Goal: Task Accomplishment & Management: Complete application form

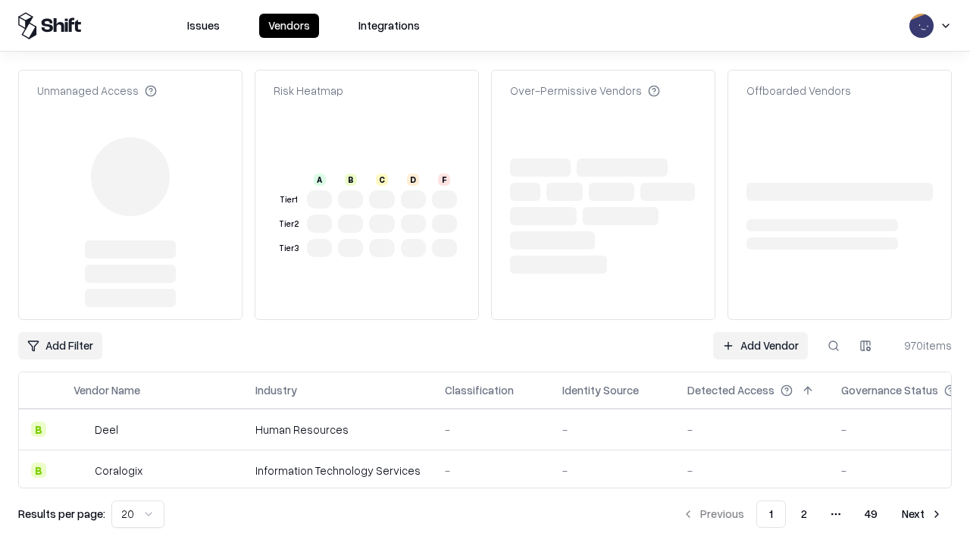
click at [760, 332] on link "Add Vendor" at bounding box center [760, 345] width 95 height 27
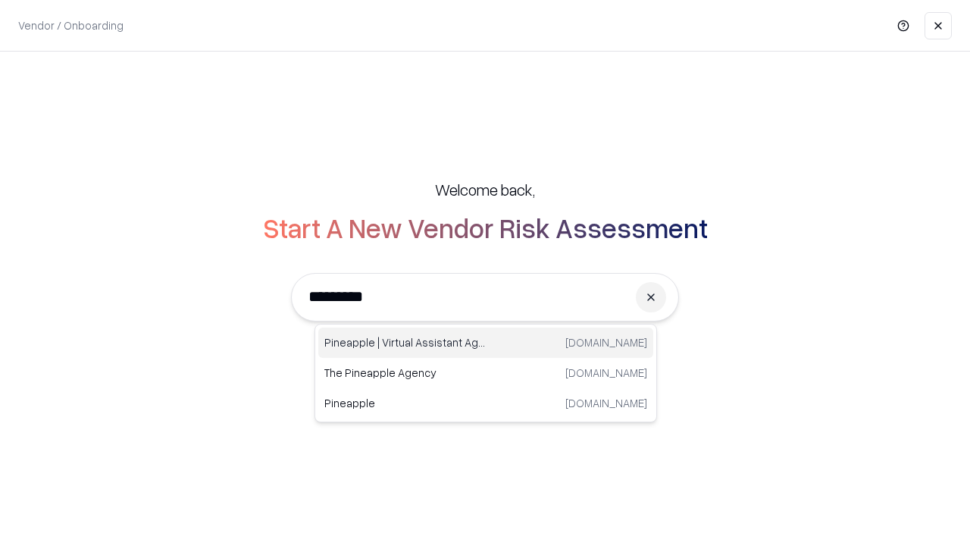
click at [486, 343] on div "Pineapple | Virtual Assistant Agency [DOMAIN_NAME]" at bounding box center [485, 343] width 335 height 30
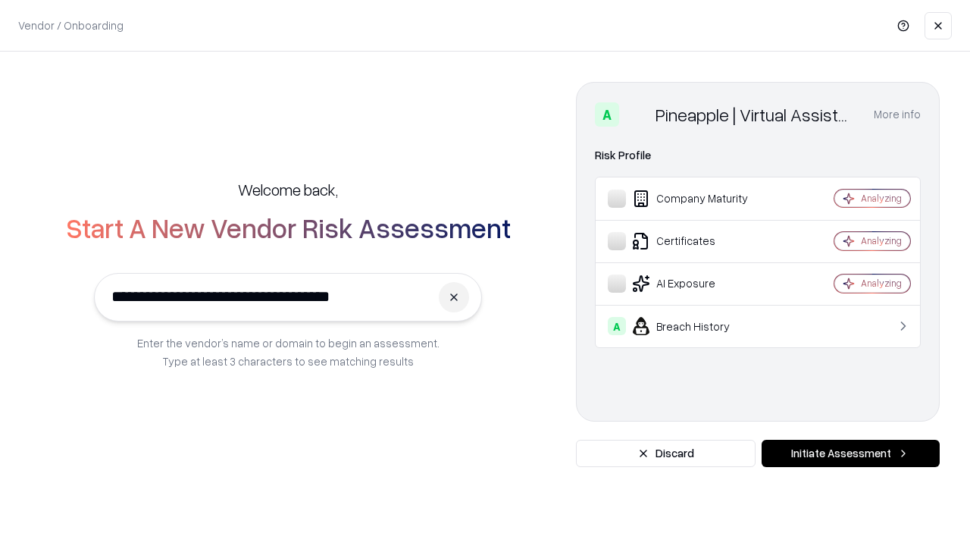
type input "**********"
click at [851, 453] on button "Initiate Assessment" at bounding box center [851, 453] width 178 height 27
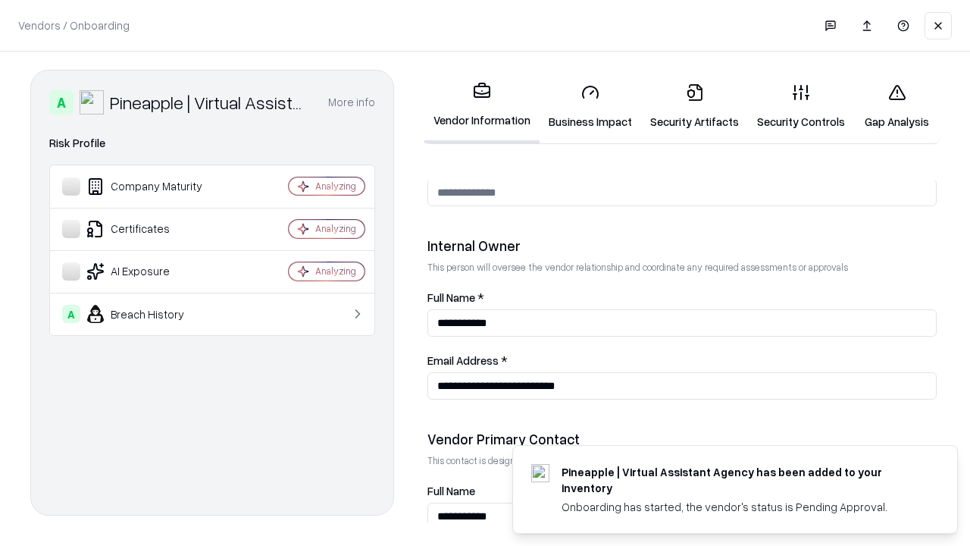
scroll to position [785, 0]
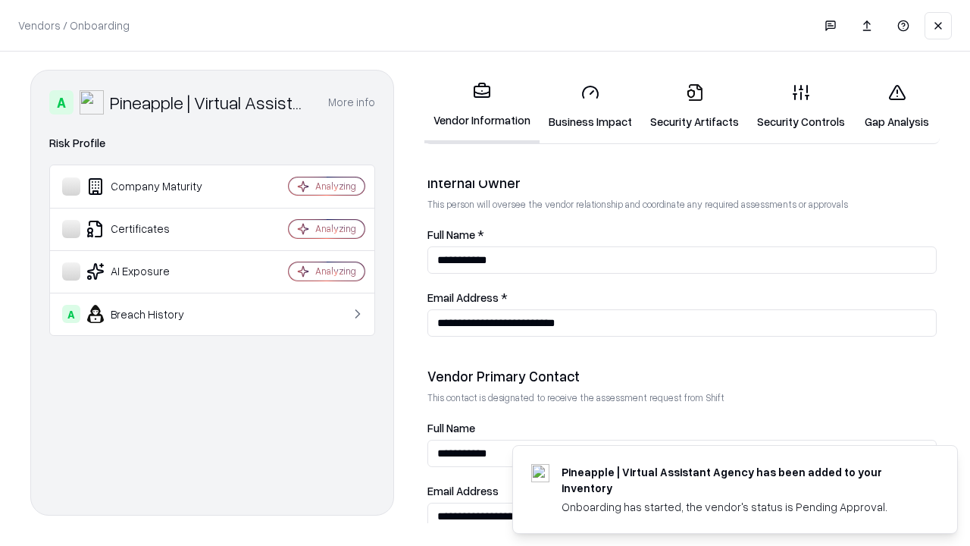
click at [694, 106] on link "Security Artifacts" at bounding box center [694, 106] width 107 height 71
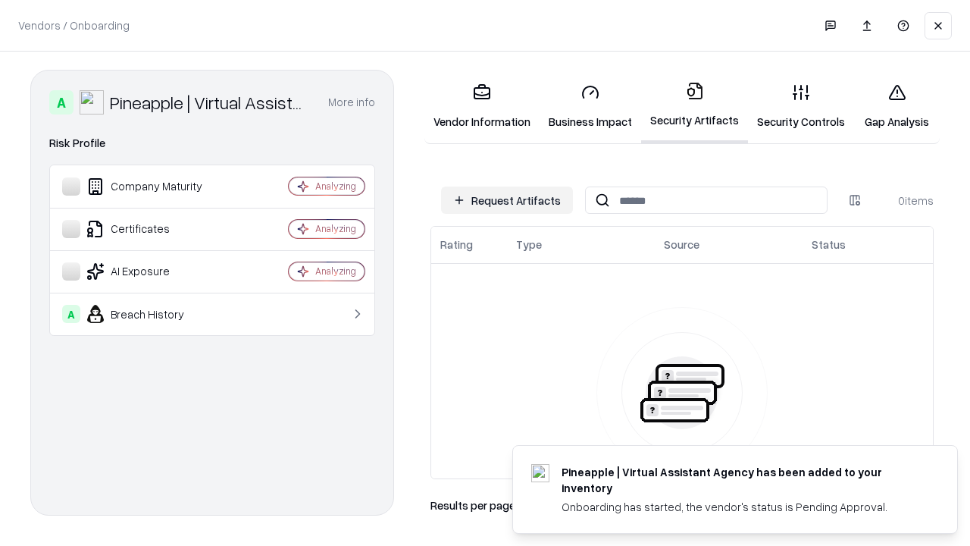
click at [507, 200] on button "Request Artifacts" at bounding box center [507, 199] width 132 height 27
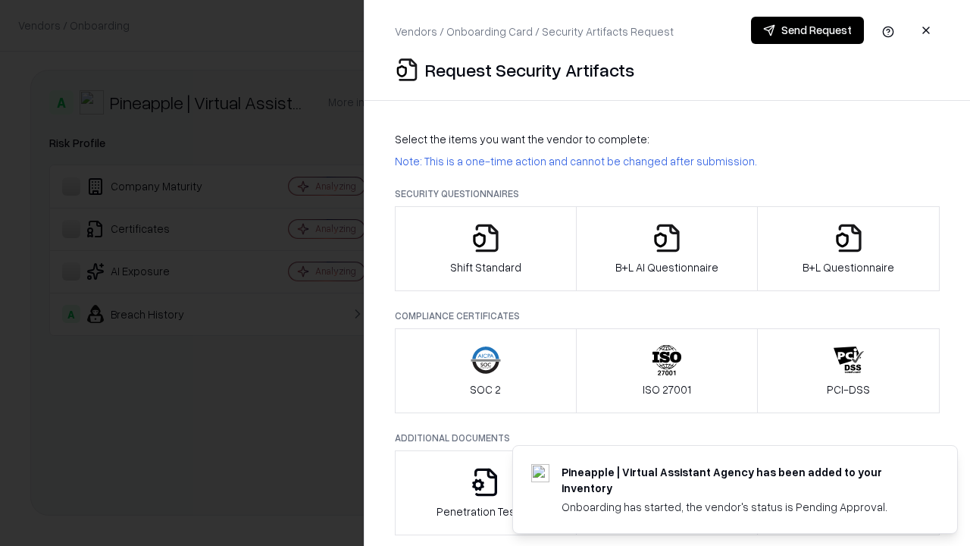
click at [848, 249] on icon "button" at bounding box center [849, 238] width 30 height 30
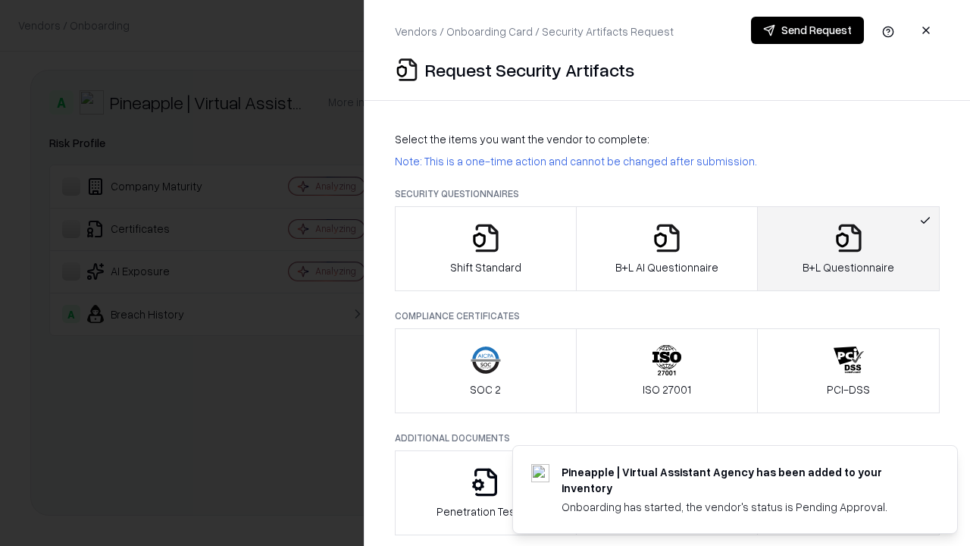
click at [666, 249] on icon "button" at bounding box center [667, 238] width 30 height 30
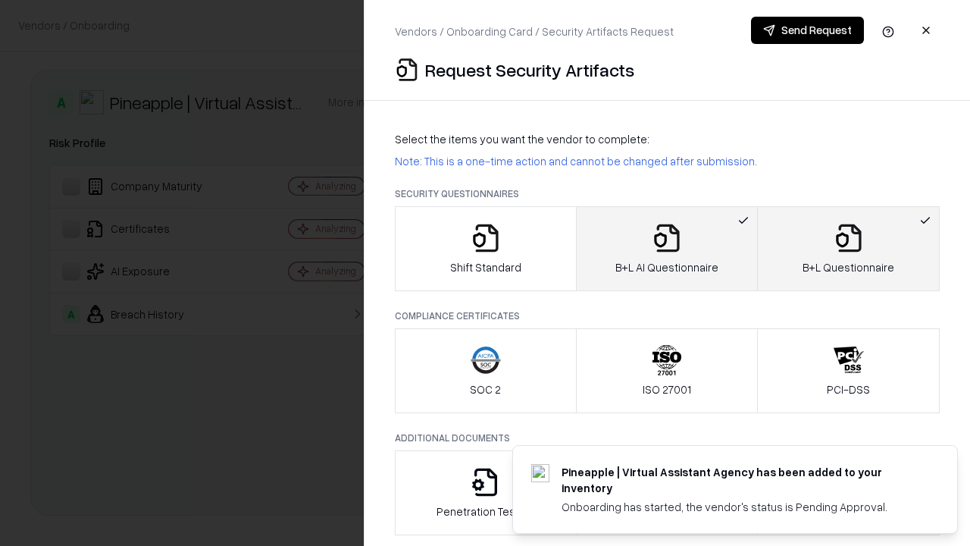
click at [807, 30] on button "Send Request" at bounding box center [807, 30] width 113 height 27
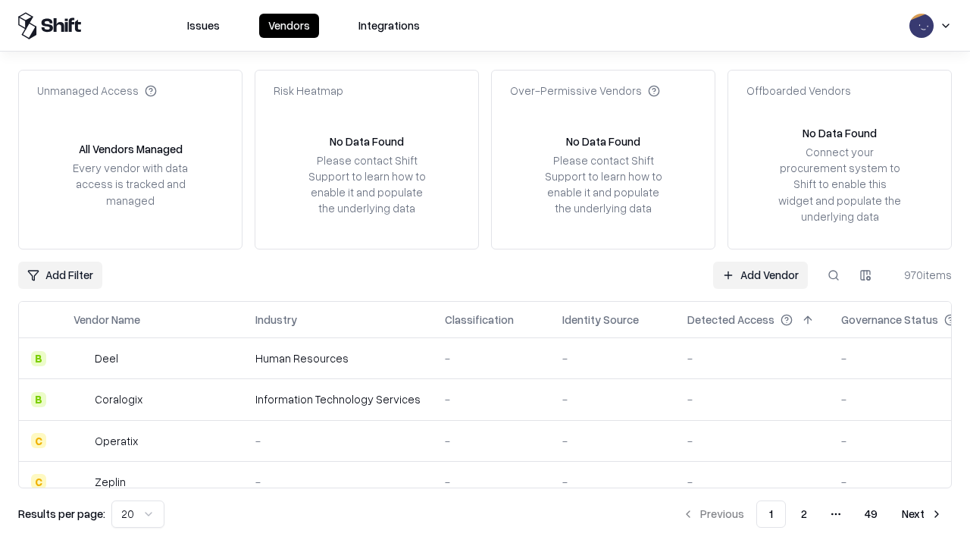
click at [834, 274] on button at bounding box center [833, 275] width 27 height 27
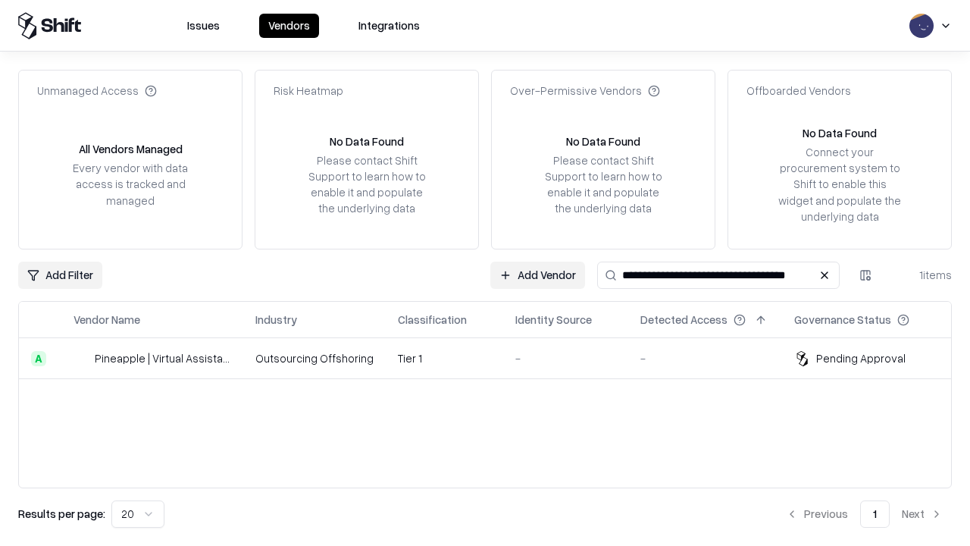
type input "**********"
click at [494, 358] on td "Tier 1" at bounding box center [445, 358] width 118 height 41
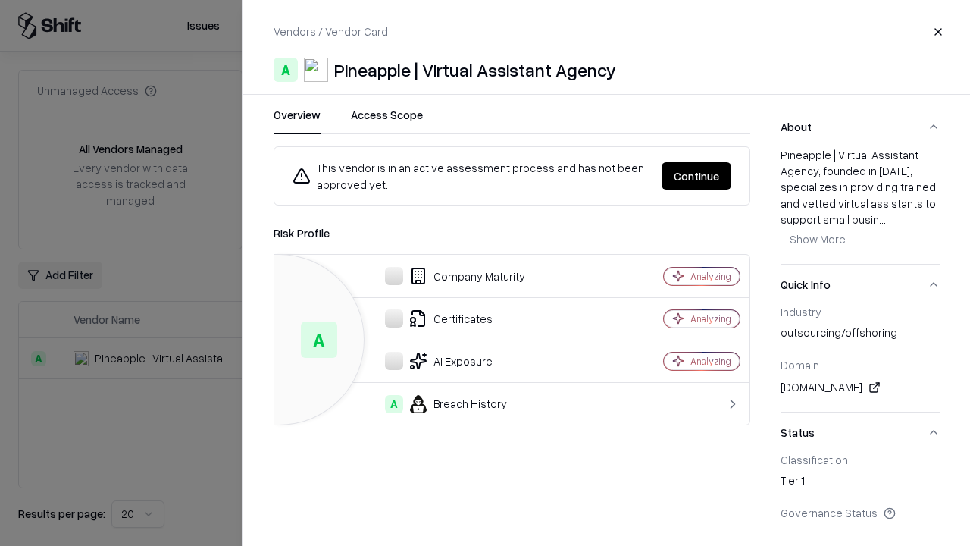
click at [697, 176] on button "Continue" at bounding box center [697, 175] width 70 height 27
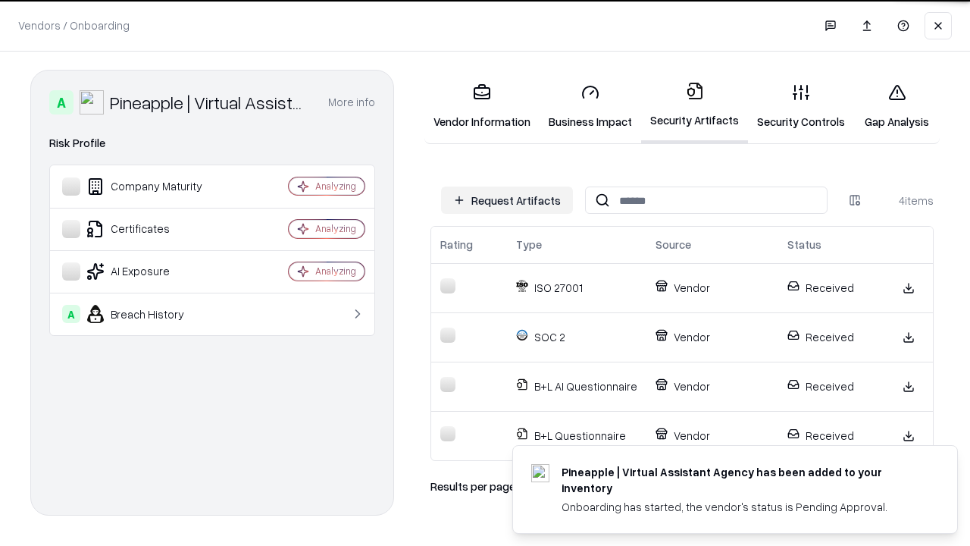
click at [897, 106] on link "Gap Analysis" at bounding box center [897, 106] width 86 height 71
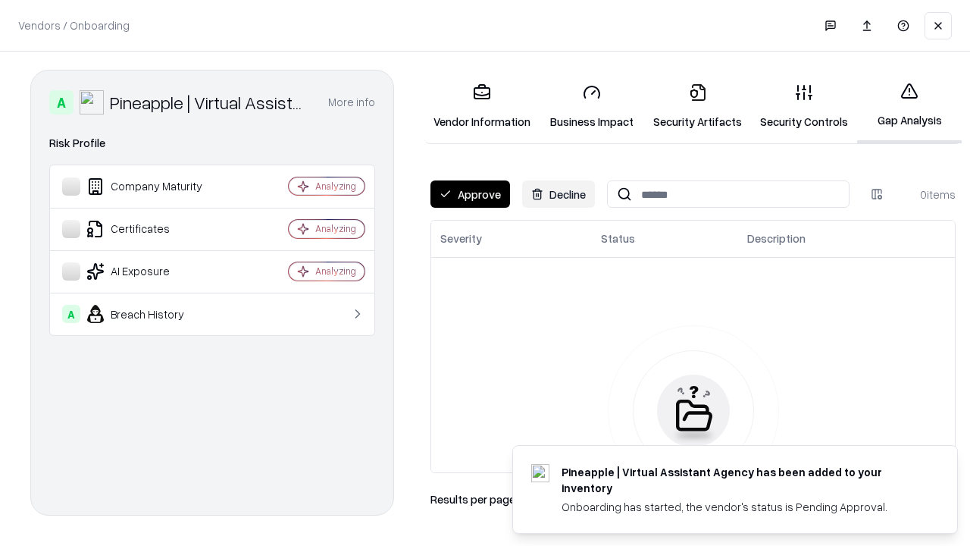
click at [470, 194] on button "Approve" at bounding box center [471, 193] width 80 height 27
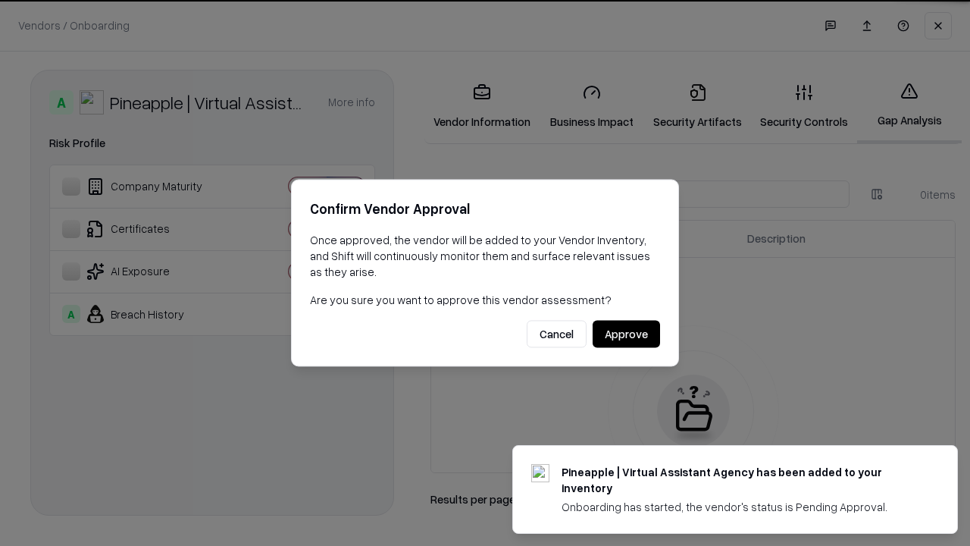
click at [626, 334] on button "Approve" at bounding box center [626, 334] width 67 height 27
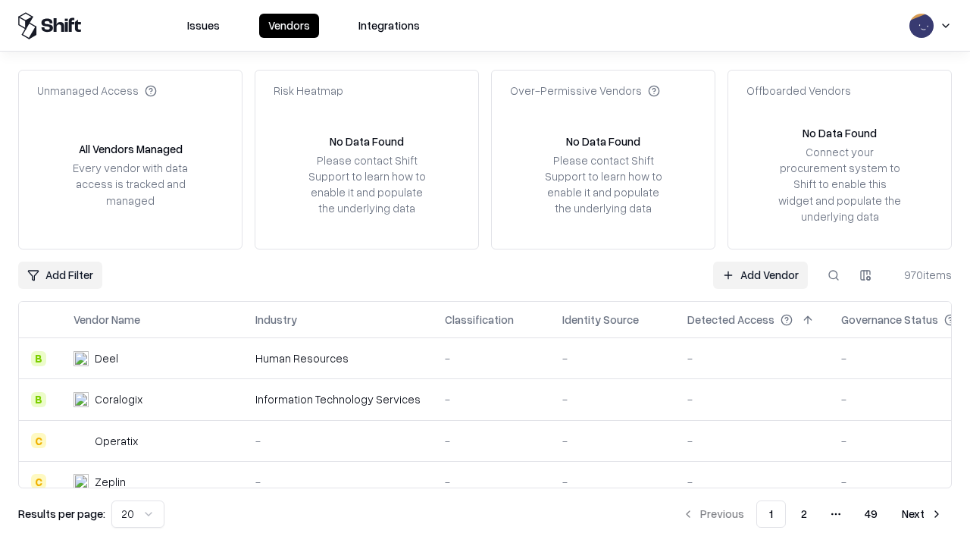
type input "**********"
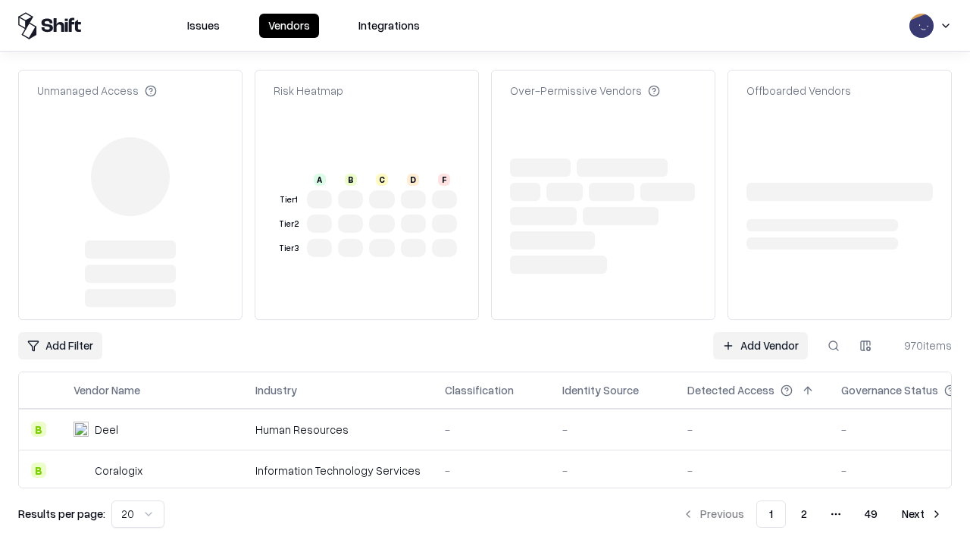
click at [760, 346] on link "Add Vendor" at bounding box center [760, 345] width 95 height 27
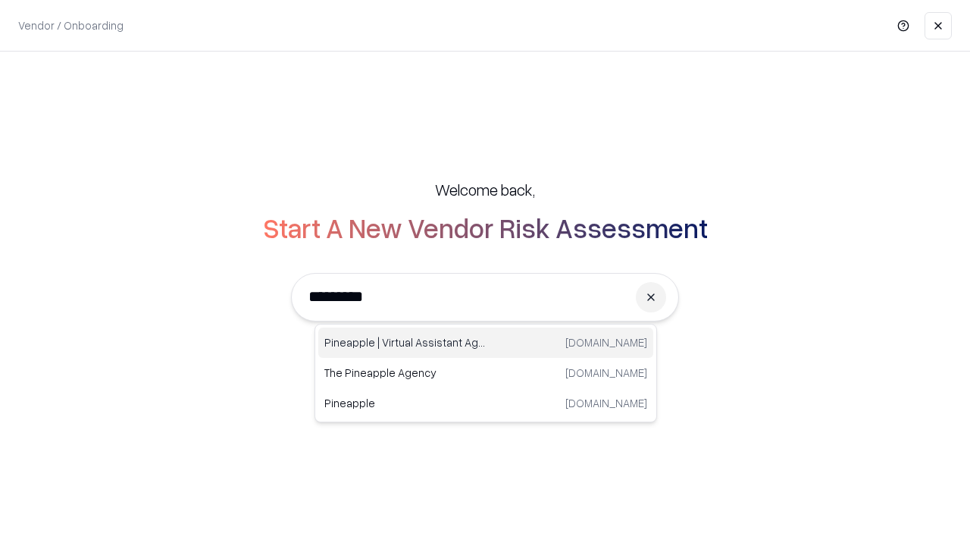
click at [486, 343] on div "Pineapple | Virtual Assistant Agency [DOMAIN_NAME]" at bounding box center [485, 343] width 335 height 30
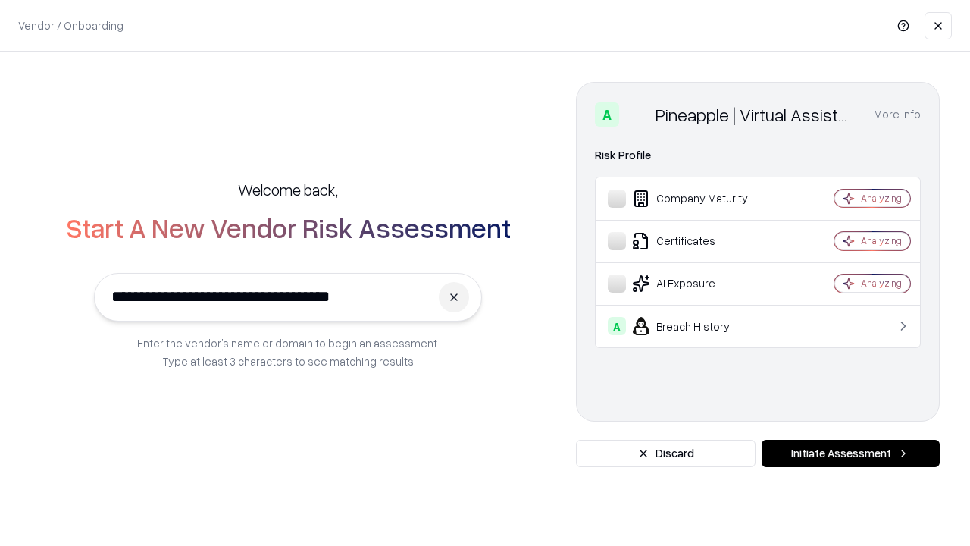
type input "**********"
click at [851, 453] on button "Initiate Assessment" at bounding box center [851, 453] width 178 height 27
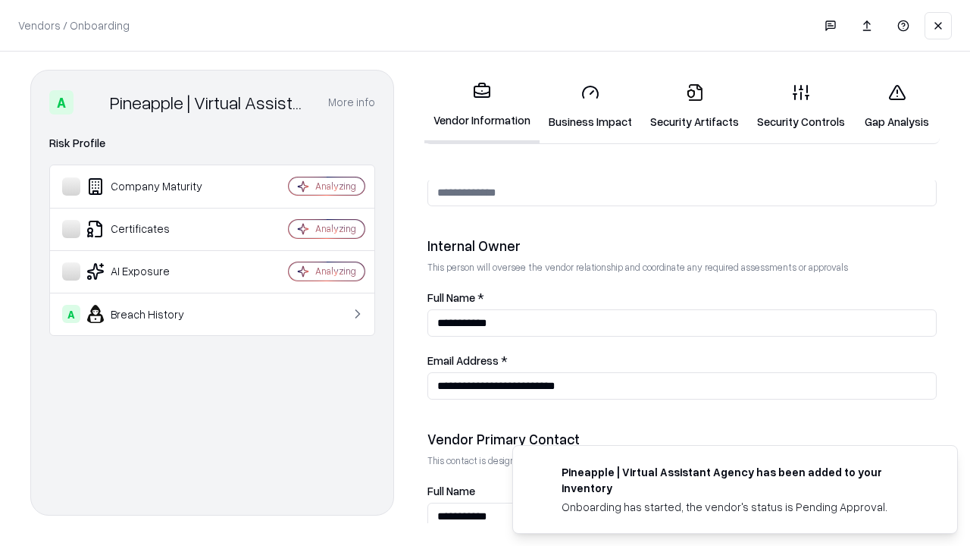
scroll to position [785, 0]
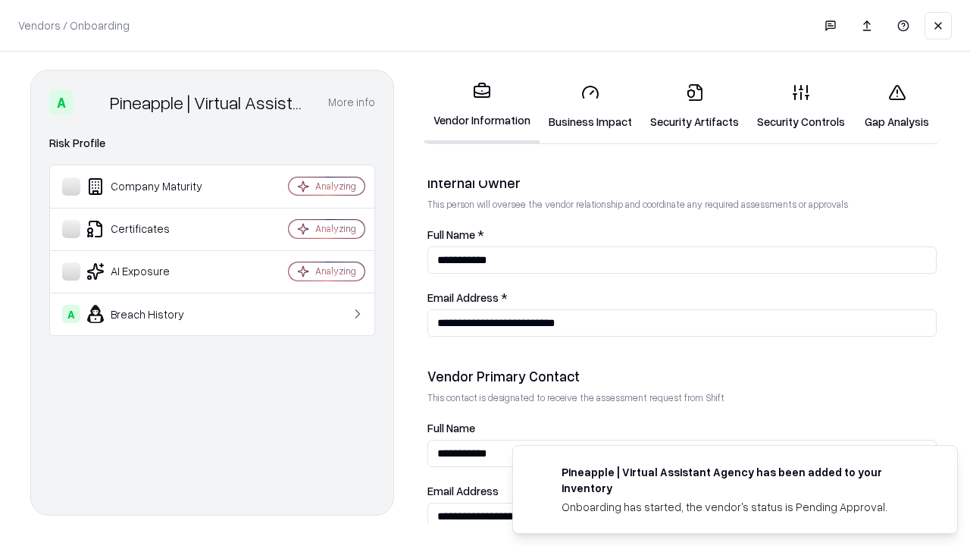
click at [897, 106] on link "Gap Analysis" at bounding box center [897, 106] width 86 height 71
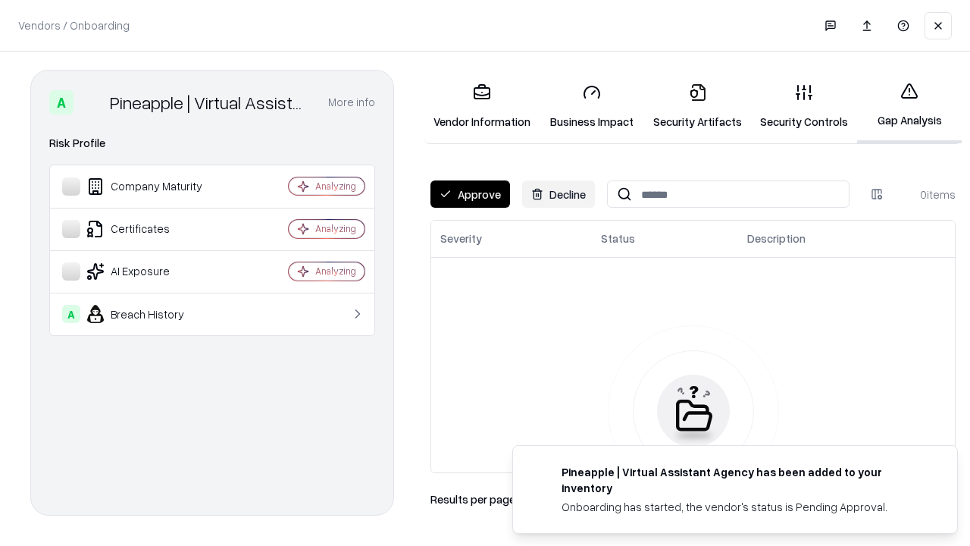
click at [470, 194] on button "Approve" at bounding box center [471, 193] width 80 height 27
